Goal: Use online tool/utility: Utilize a website feature to perform a specific function

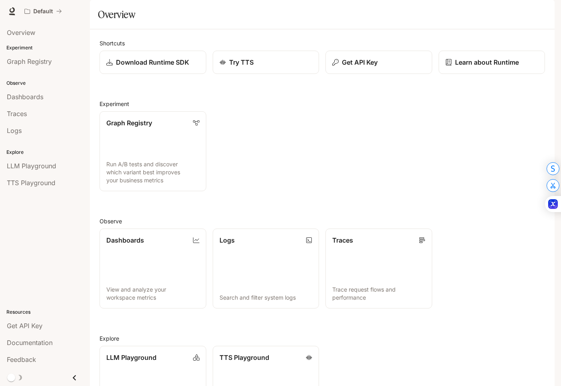
click at [544, 8] on img "button" at bounding box center [543, 11] width 11 height 11
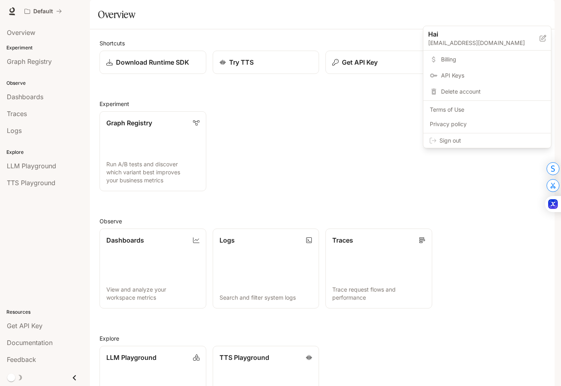
click at [25, 257] on div at bounding box center [280, 193] width 561 height 386
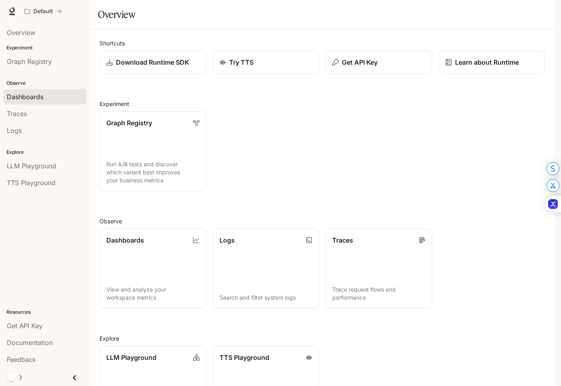
click at [38, 97] on span "Dashboards" at bounding box center [25, 97] width 37 height 10
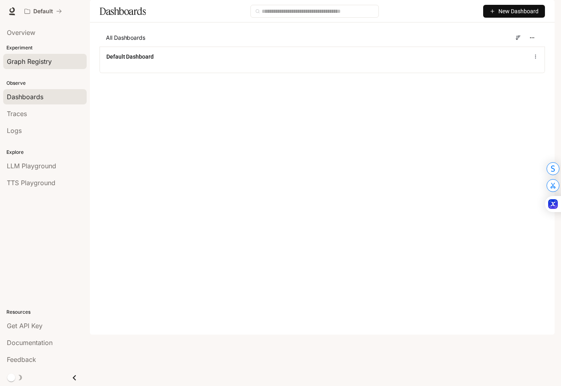
click at [47, 58] on span "Graph Registry" at bounding box center [29, 62] width 45 height 10
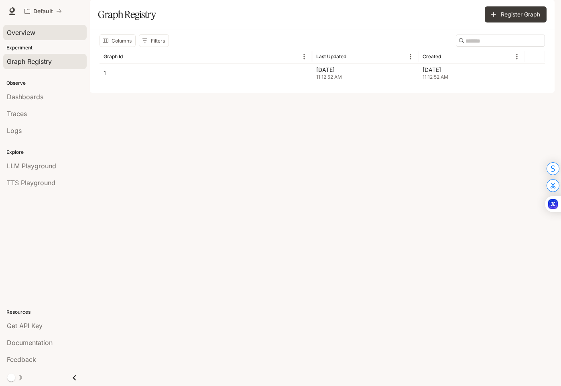
click at [50, 29] on div "Overview" at bounding box center [45, 33] width 76 height 10
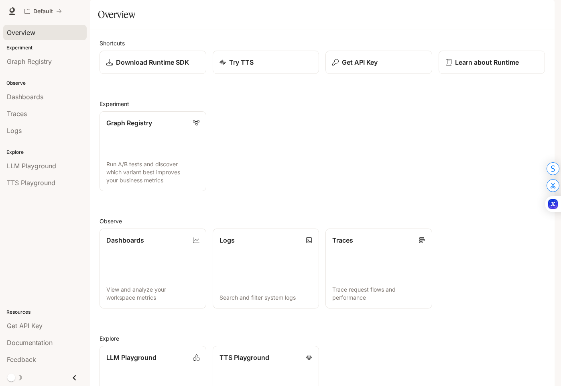
scroll to position [76, 0]
click at [255, 345] on link "TTS Playground Explore TTS models and test voice generation" at bounding box center [266, 385] width 108 height 81
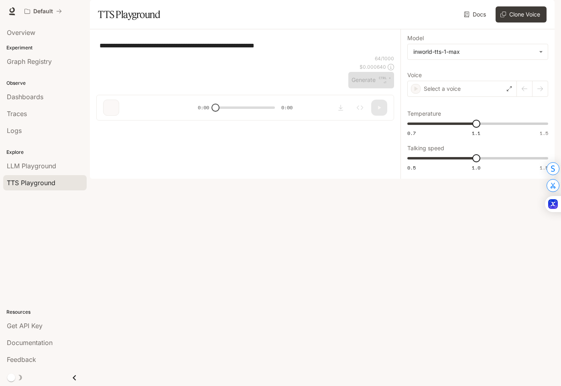
type textarea "**********"
type input "*"
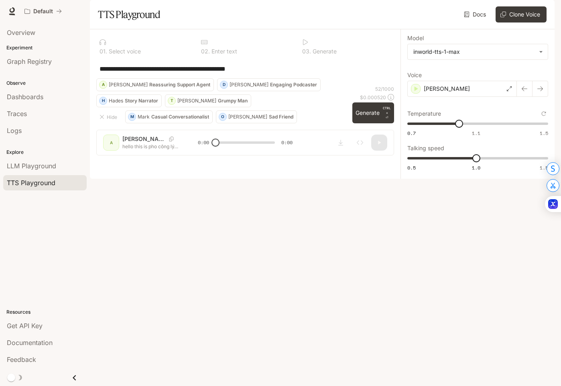
click at [552, 3] on div "Default Documentation Documentation" at bounding box center [280, 11] width 561 height 22
click at [546, 7] on img "button" at bounding box center [543, 11] width 11 height 11
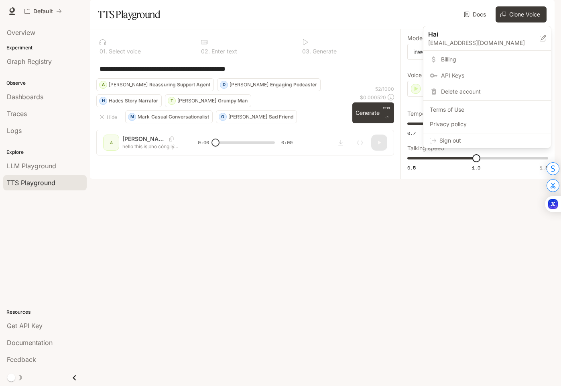
click at [20, 254] on div at bounding box center [280, 193] width 561 height 386
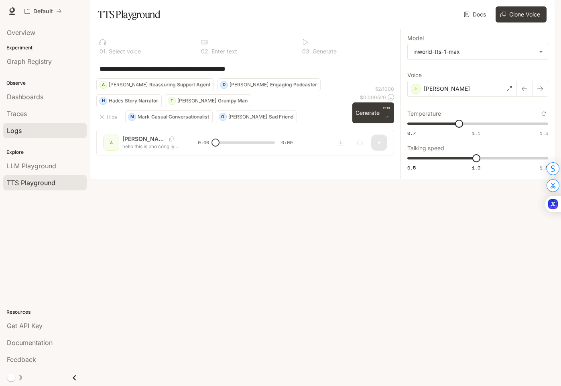
click at [37, 130] on div "Logs" at bounding box center [45, 131] width 76 height 10
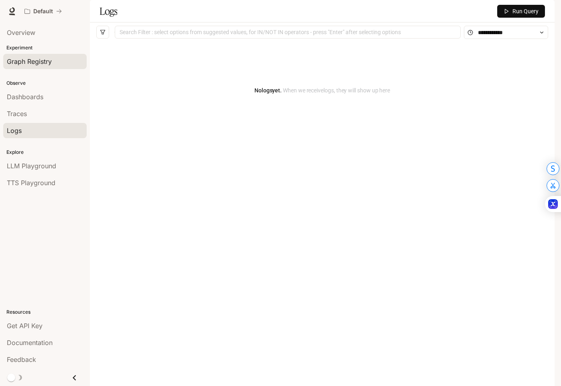
click at [50, 61] on span "Graph Registry" at bounding box center [29, 62] width 45 height 10
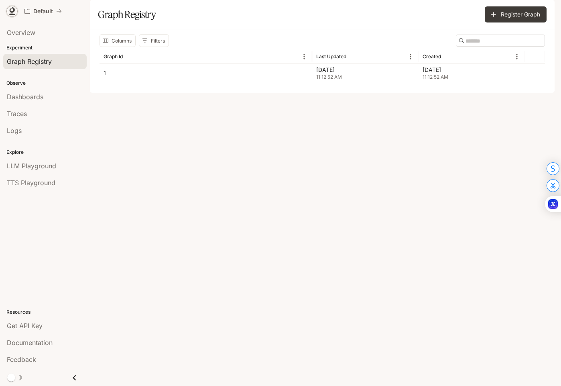
click at [10, 12] on icon at bounding box center [12, 11] width 8 height 8
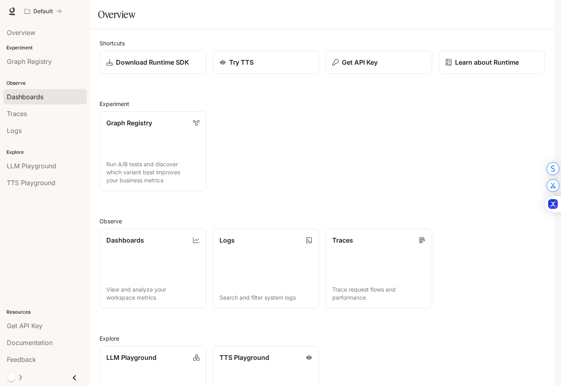
click at [35, 97] on span "Dashboards" at bounding box center [25, 97] width 37 height 10
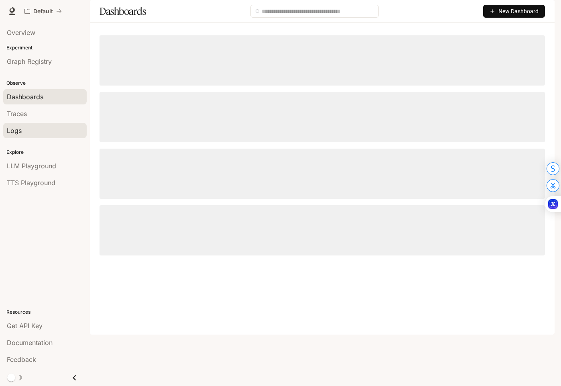
click at [32, 127] on div "Logs" at bounding box center [45, 131] width 76 height 10
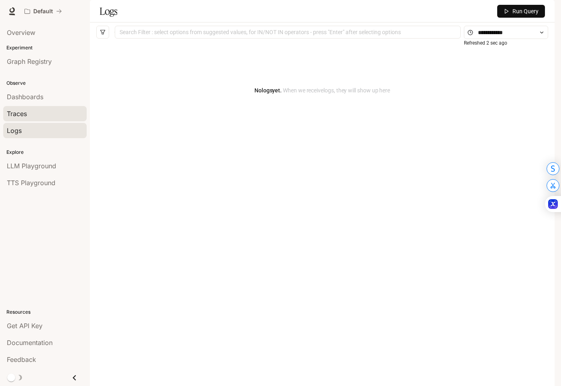
click at [41, 111] on div "Traces" at bounding box center [45, 114] width 76 height 10
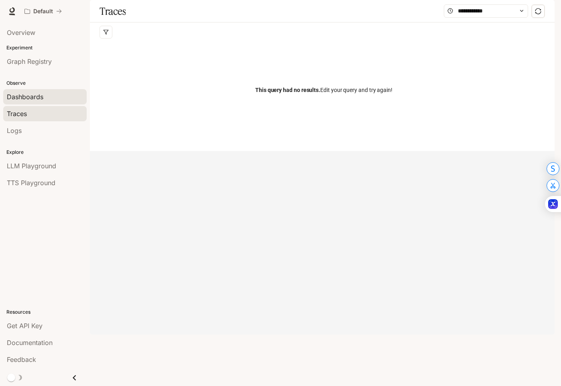
click at [45, 98] on div "Dashboards" at bounding box center [45, 97] width 76 height 10
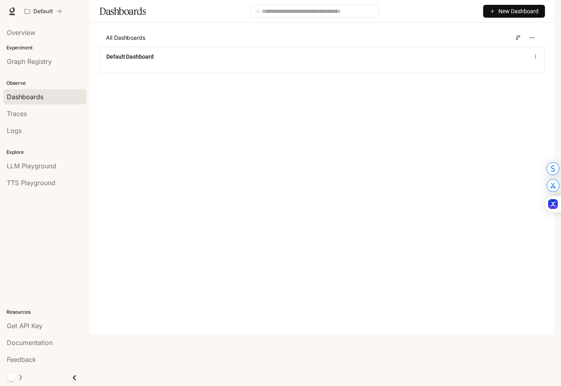
click at [541, 10] on img "button" at bounding box center [543, 11] width 11 height 11
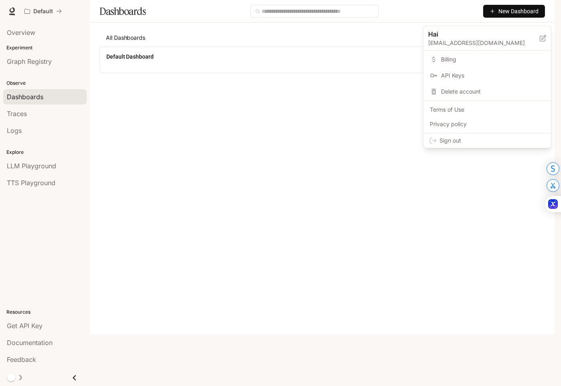
click at [462, 57] on span "Billing" at bounding box center [493, 59] width 104 height 8
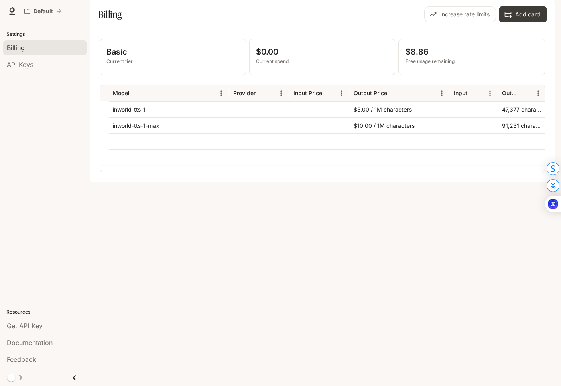
scroll to position [0, 151]
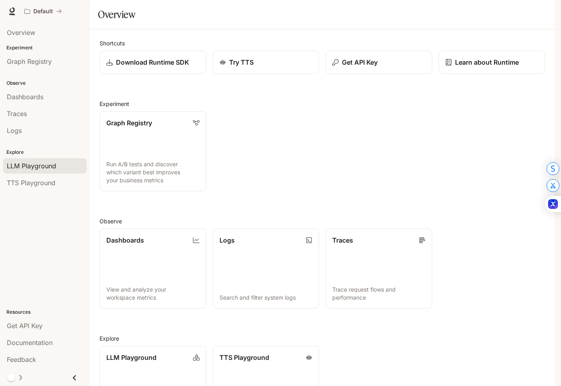
click at [53, 169] on span "LLM Playground" at bounding box center [31, 166] width 49 height 10
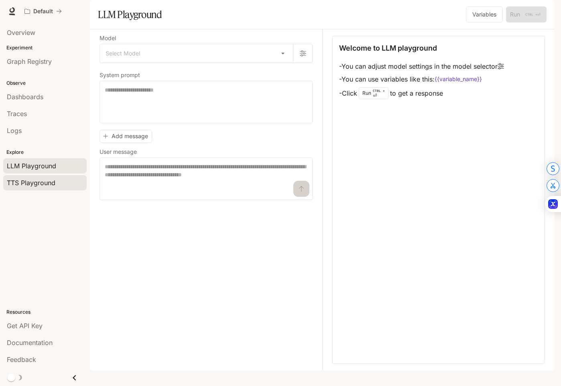
click at [59, 184] on div "TTS Playground" at bounding box center [45, 183] width 76 height 10
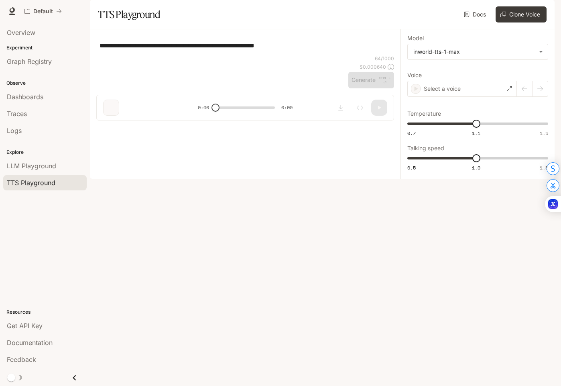
type textarea "**********"
type input "*"
